Goal: Contribute content: Add original content to the website for others to see

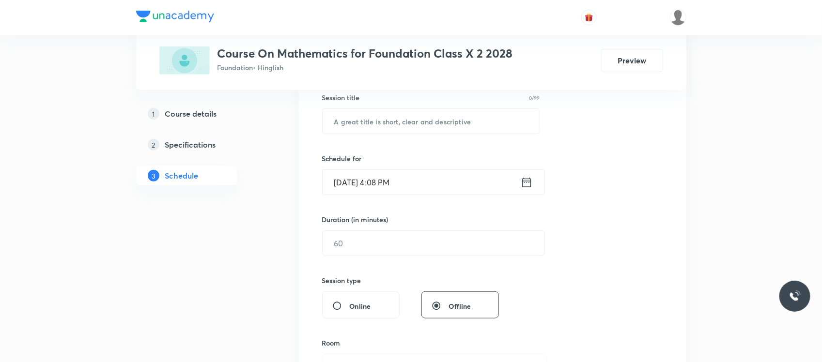
scroll to position [168, 0]
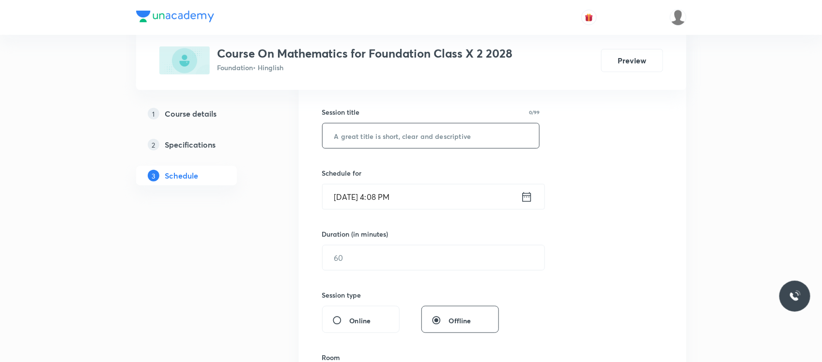
click at [382, 132] on input "text" at bounding box center [431, 135] width 217 height 25
paste input "Circle"
type input "Circle"
click at [396, 194] on input "Oct 4, 2025, 4:08 PM" at bounding box center [422, 197] width 198 height 25
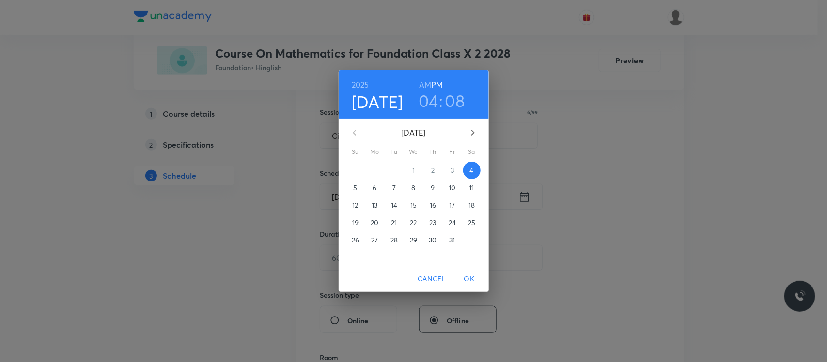
click at [457, 103] on h3 "08" at bounding box center [455, 101] width 20 height 20
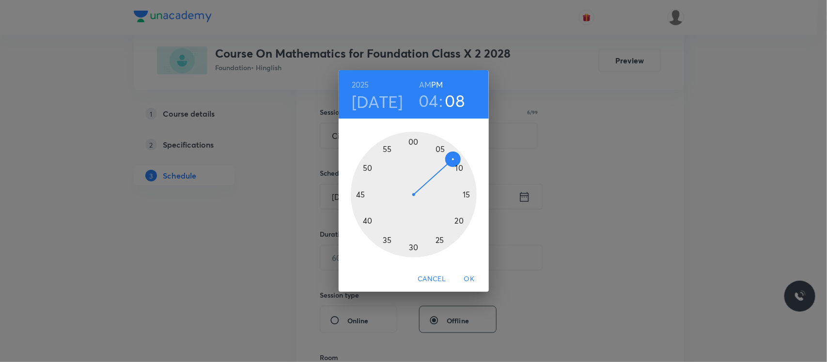
click at [467, 195] on div at bounding box center [414, 195] width 126 height 126
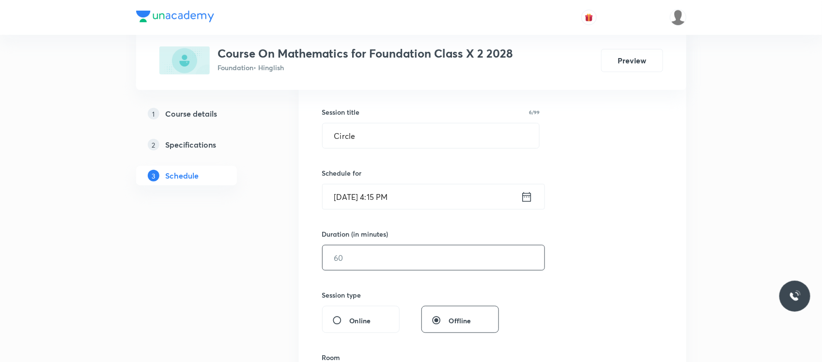
click at [373, 266] on input "text" at bounding box center [434, 258] width 222 height 25
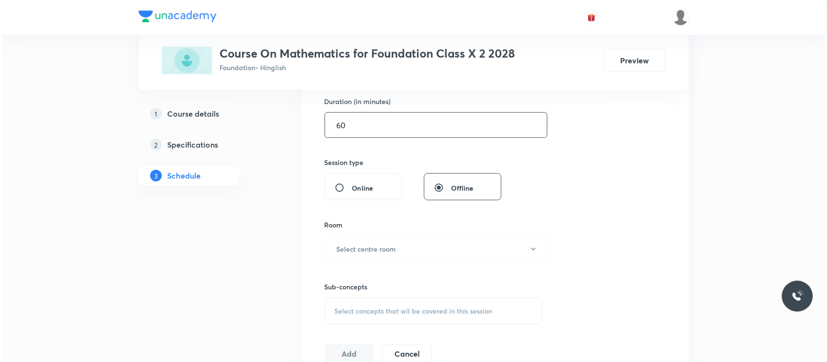
scroll to position [301, 0]
type input "60"
drag, startPoint x: 375, startPoint y: 267, endPoint x: 381, endPoint y: 248, distance: 20.2
click at [381, 248] on div "Session 55 Live class Session title 6/99 Circle ​ Schedule for Oct 4, 2025, 4:1…" at bounding box center [492, 135] width 341 height 455
click at [381, 248] on h6 "Select centre room" at bounding box center [364, 249] width 60 height 10
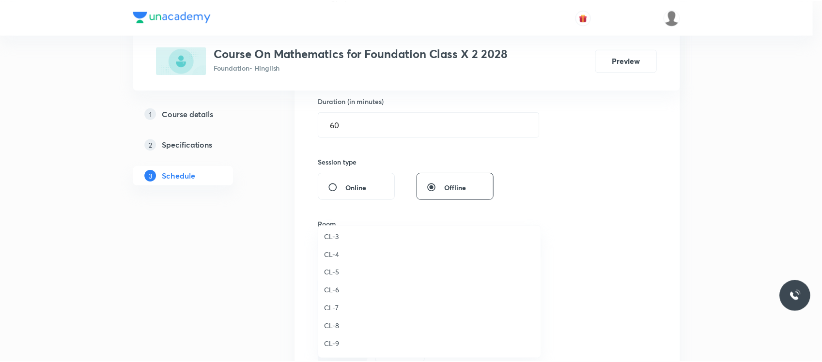
scroll to position [304, 0]
click at [339, 315] on span "CL-7" at bounding box center [432, 312] width 212 height 10
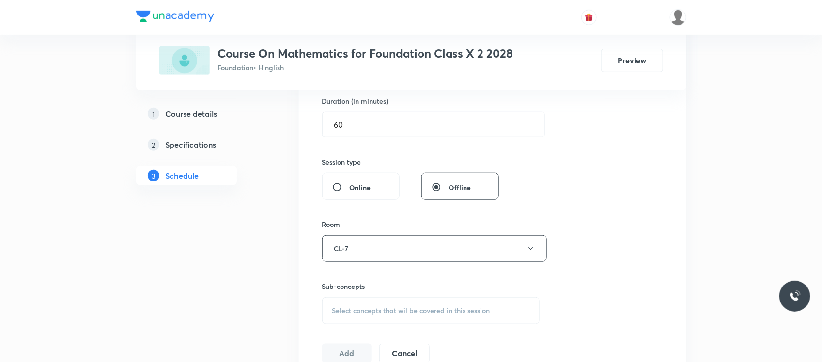
click at [364, 306] on div "Select concepts that wil be covered in this session" at bounding box center [431, 310] width 218 height 27
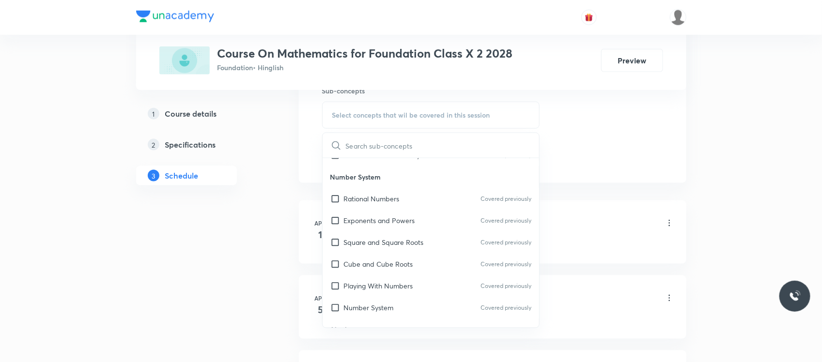
scroll to position [396, 0]
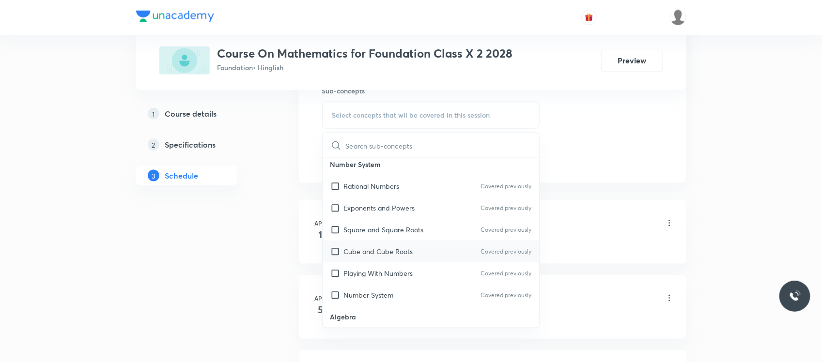
click at [383, 250] on p "Cube and Cube Roots" at bounding box center [378, 252] width 69 height 10
checkbox input "true"
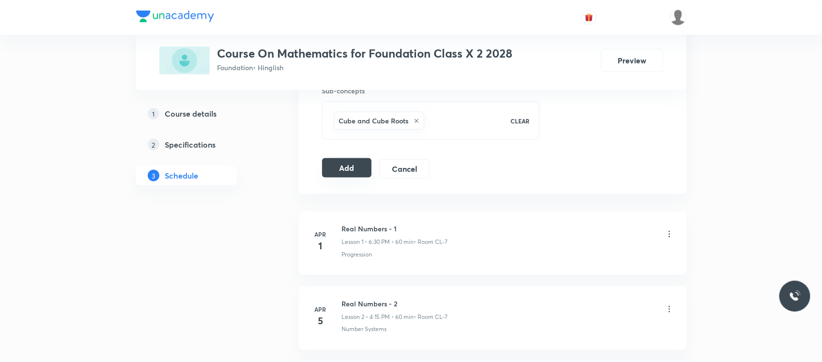
click at [342, 166] on button "Add" at bounding box center [347, 167] width 50 height 19
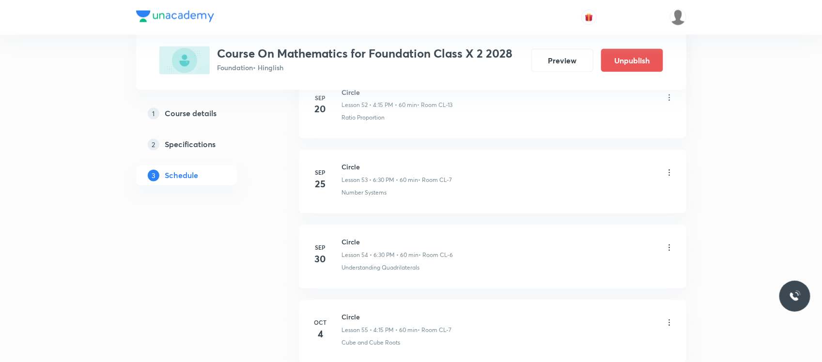
scroll to position [4108, 0]
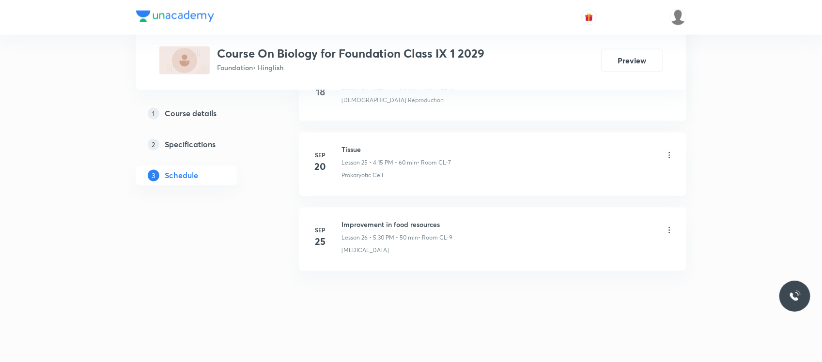
click at [363, 225] on h6 "Improvement in food resources" at bounding box center [397, 225] width 111 height 10
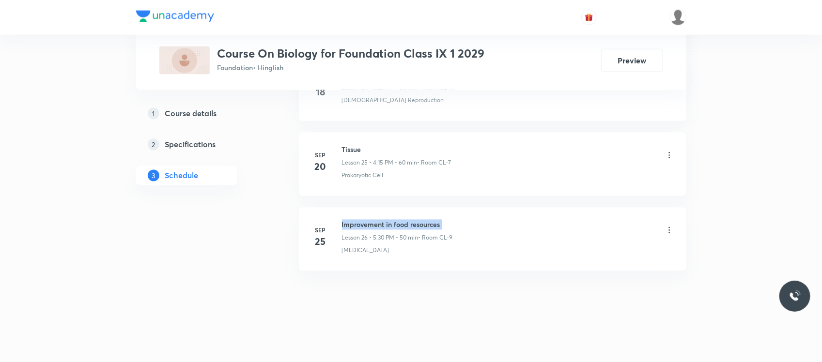
copy h6 "Improvement in food resources"
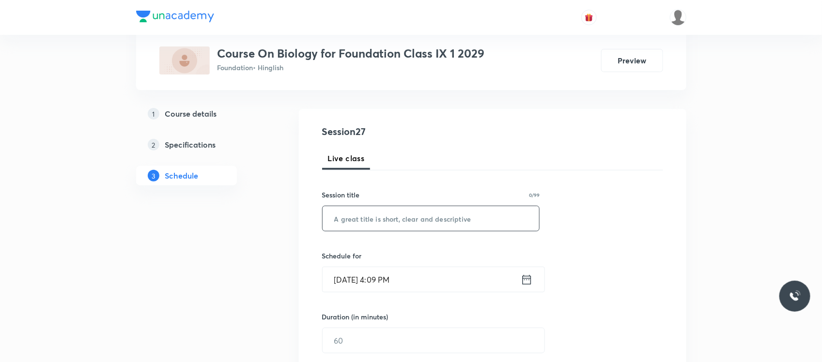
scroll to position [84, 0]
click at [369, 214] on input "text" at bounding box center [431, 219] width 217 height 25
paste input "Improvement in food resources"
type input "Improvement in food resources"
click at [384, 282] on input "Oct 4, 2025, 4:09 PM" at bounding box center [422, 280] width 198 height 25
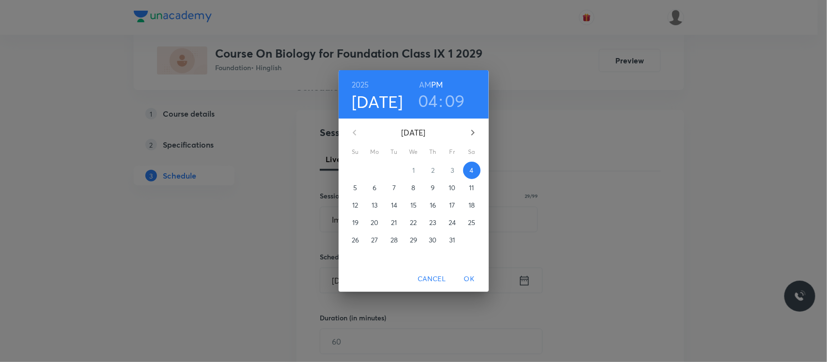
click at [449, 101] on h3 "09" at bounding box center [455, 101] width 20 height 20
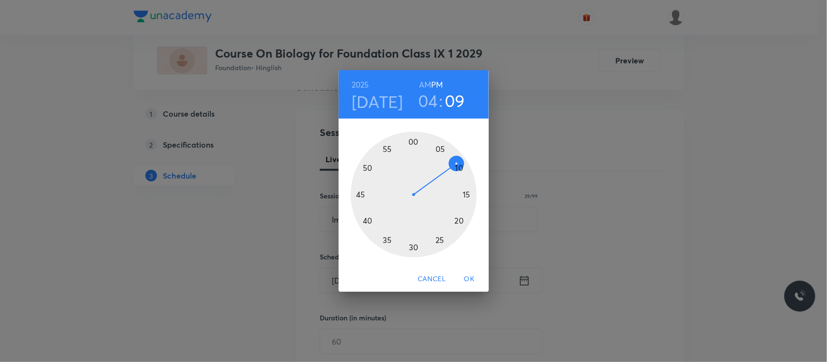
click at [467, 197] on div at bounding box center [414, 195] width 126 height 126
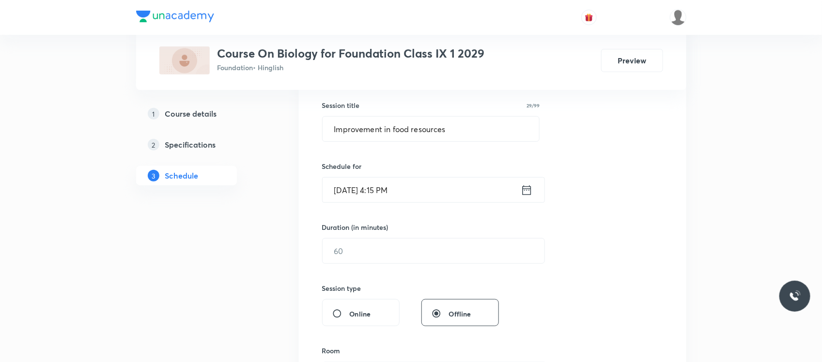
scroll to position [175, 0]
click at [394, 260] on input "text" at bounding box center [434, 250] width 222 height 25
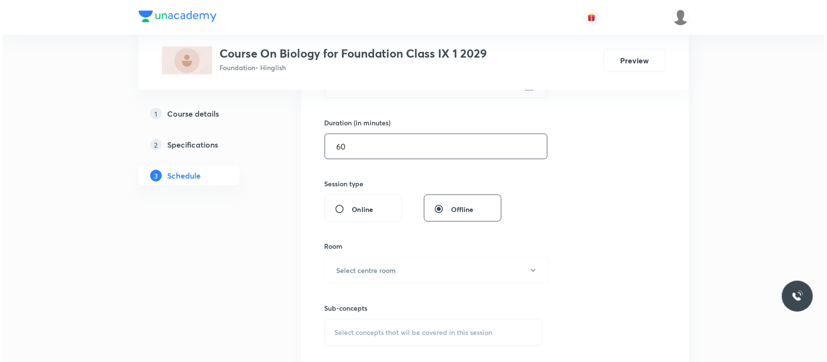
scroll to position [320, 0]
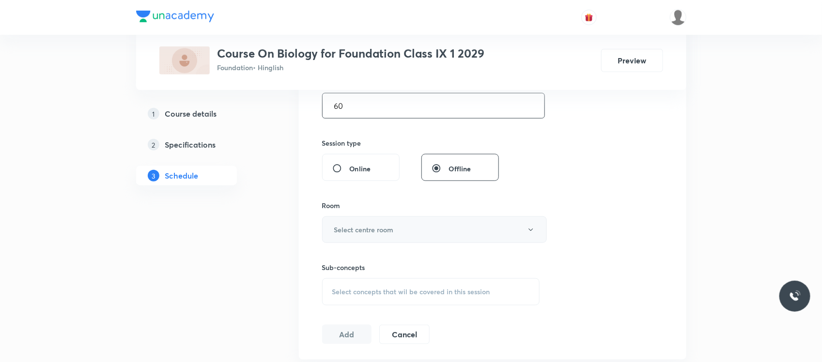
type input "60"
click at [402, 235] on button "Select centre room" at bounding box center [434, 229] width 225 height 27
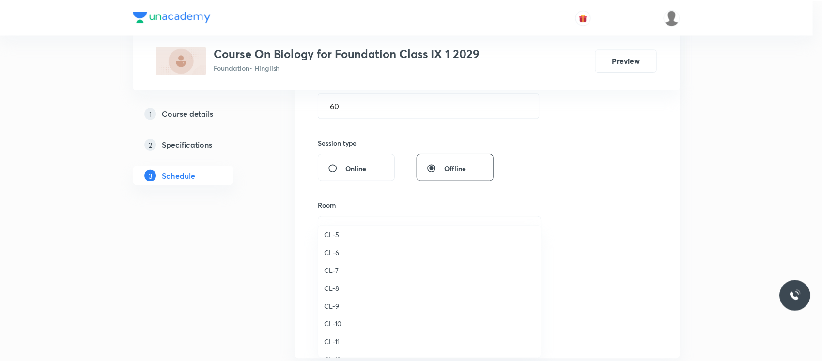
scroll to position [337, 0]
click at [340, 269] on li "CL-7" at bounding box center [432, 278] width 224 height 18
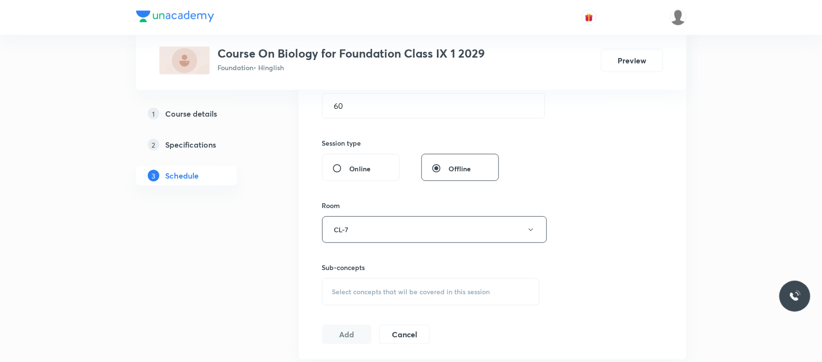
click at [347, 285] on div "Select concepts that wil be covered in this session" at bounding box center [431, 291] width 218 height 27
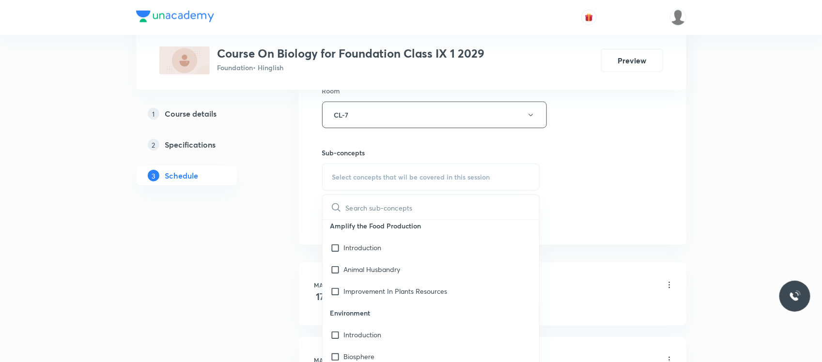
scroll to position [1025, 0]
click at [364, 289] on p "Classification Of Ecosystem" at bounding box center [386, 294] width 85 height 10
checkbox input "true"
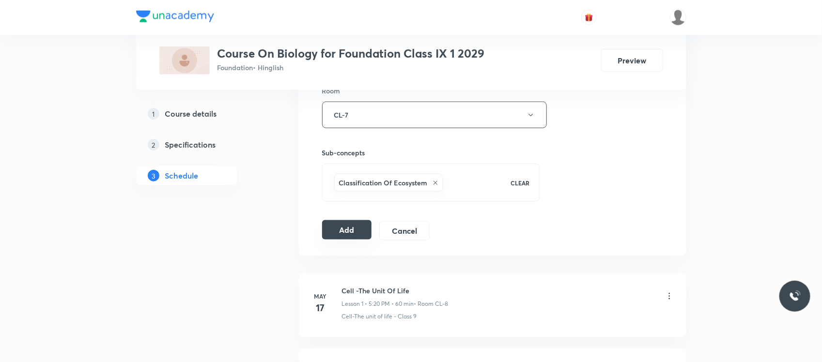
click at [356, 223] on button "Add" at bounding box center [347, 229] width 50 height 19
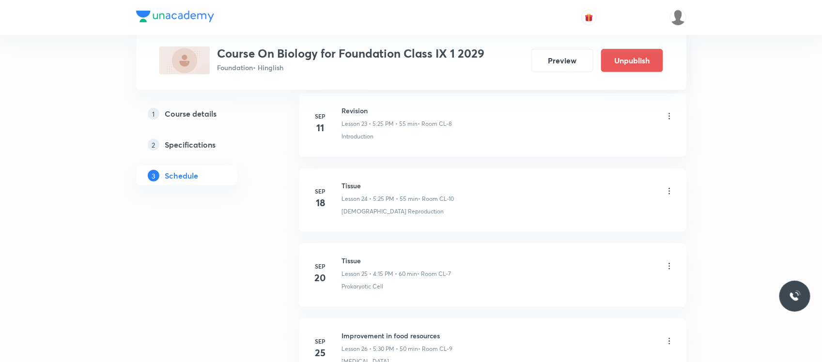
scroll to position [2001, 0]
